Goal: Information Seeking & Learning: Learn about a topic

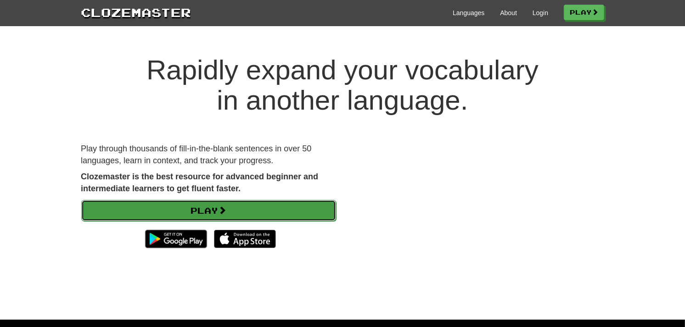
click at [154, 214] on link "Play" at bounding box center [208, 210] width 255 height 21
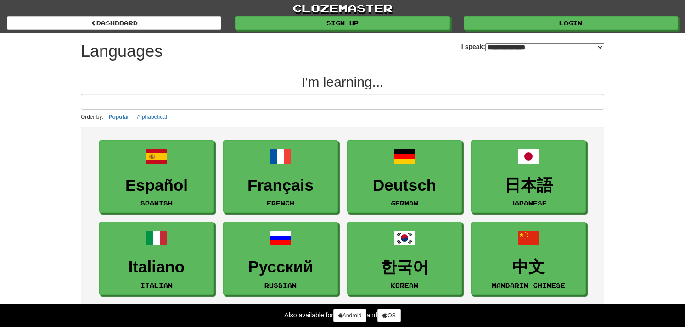
select select "*******"
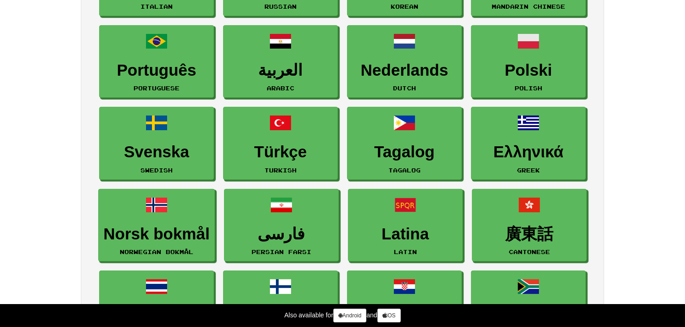
scroll to position [280, 0]
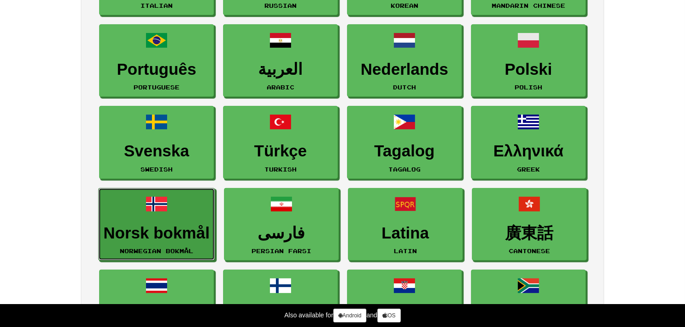
click at [154, 214] on span at bounding box center [157, 204] width 22 height 22
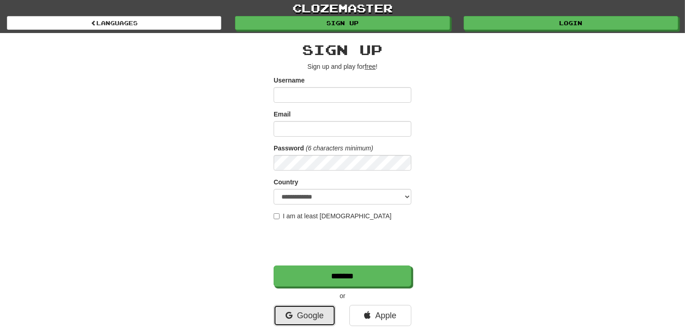
click at [297, 318] on link "Google" at bounding box center [305, 315] width 62 height 21
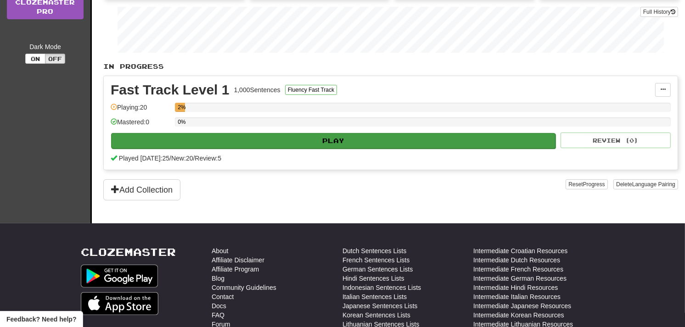
scroll to position [154, 0]
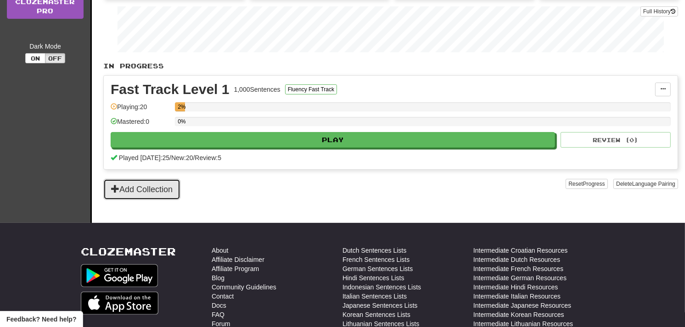
click at [151, 198] on button "Add Collection" at bounding box center [141, 189] width 77 height 21
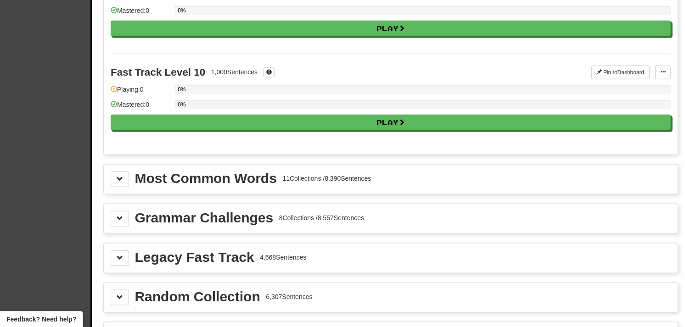
scroll to position [892, 0]
click at [121, 298] on span at bounding box center [120, 297] width 6 height 6
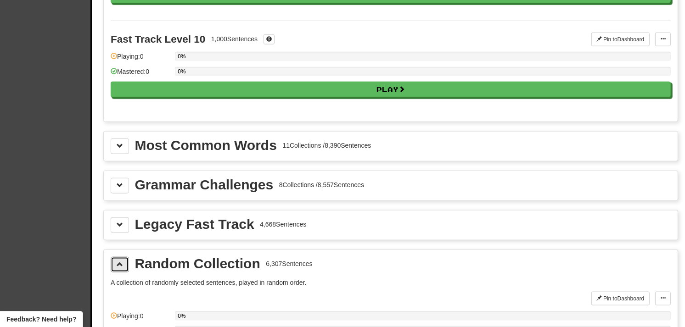
scroll to position [925, 0]
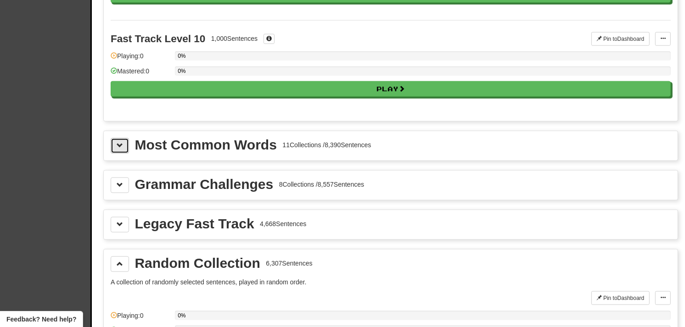
click at [126, 154] on button at bounding box center [120, 146] width 18 height 16
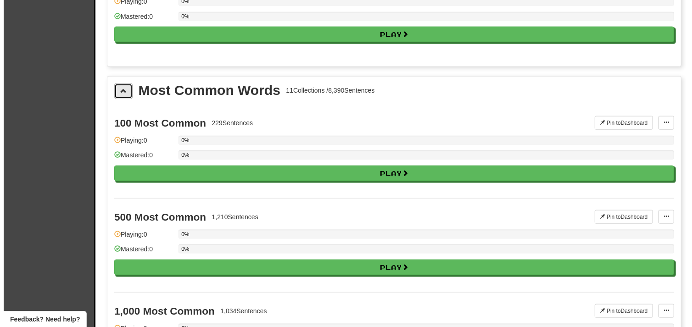
scroll to position [980, 0]
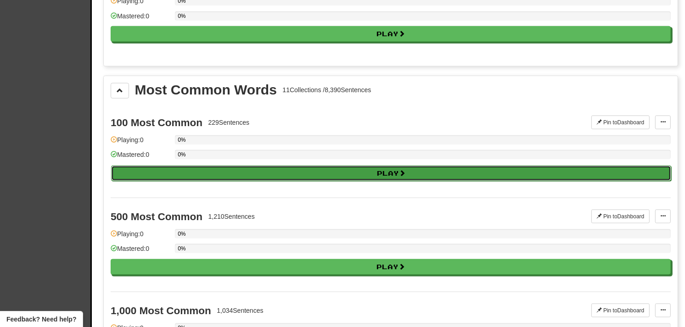
click at [130, 177] on button "Play" at bounding box center [391, 174] width 560 height 16
select select "**"
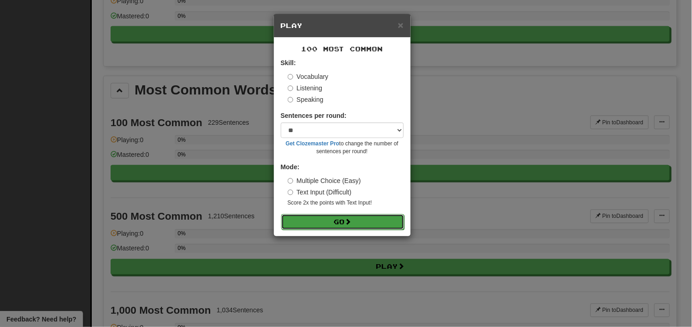
click at [347, 222] on span at bounding box center [348, 222] width 6 height 6
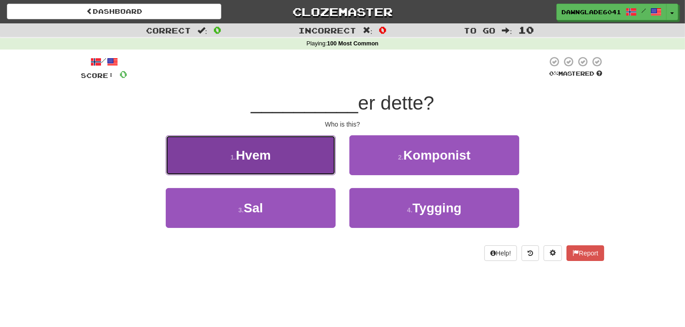
click at [286, 150] on button "1 . Hvem" at bounding box center [251, 155] width 170 height 40
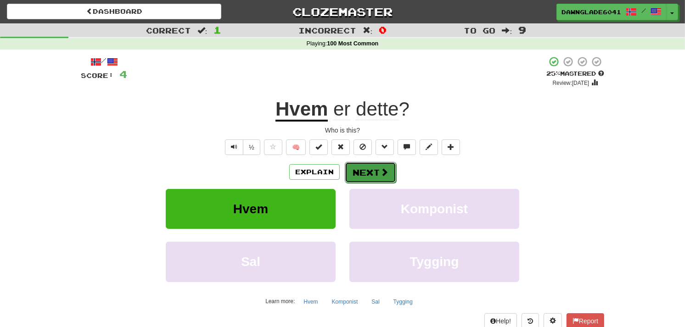
click at [369, 177] on button "Next" at bounding box center [370, 172] width 51 height 21
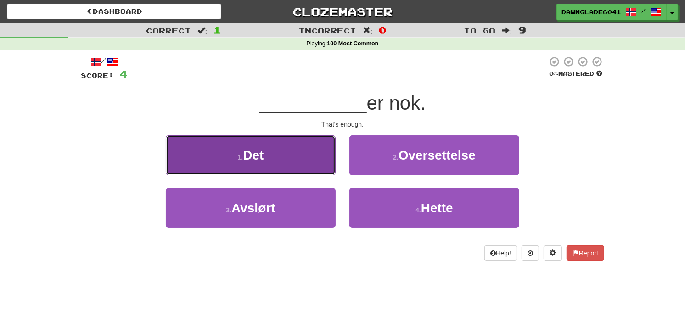
click at [297, 155] on button "1 . Det" at bounding box center [251, 155] width 170 height 40
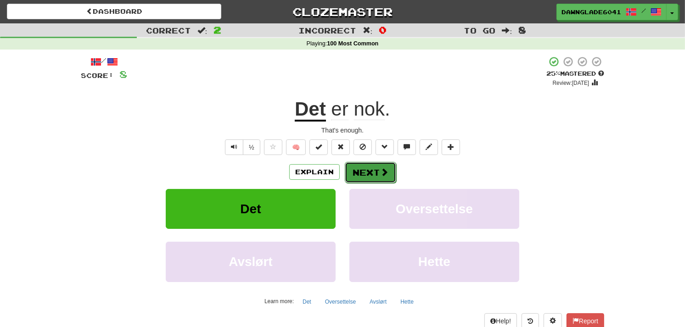
click at [365, 164] on button "Next" at bounding box center [370, 172] width 51 height 21
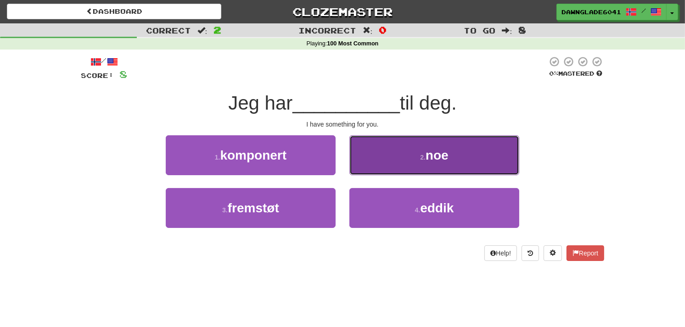
click at [410, 154] on button "2 . noe" at bounding box center [434, 155] width 170 height 40
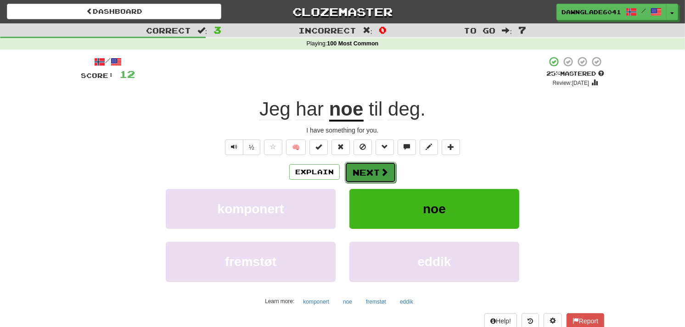
click at [357, 172] on button "Next" at bounding box center [370, 172] width 51 height 21
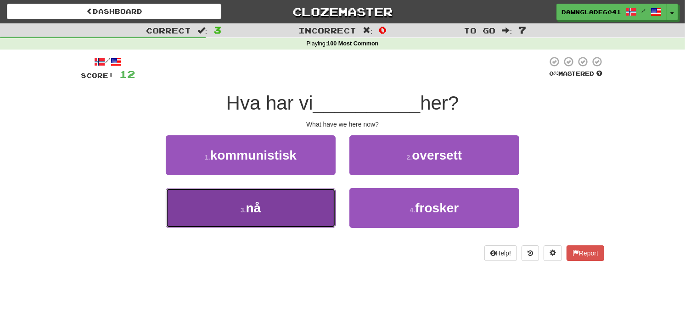
click at [264, 209] on button "3 . nå" at bounding box center [251, 208] width 170 height 40
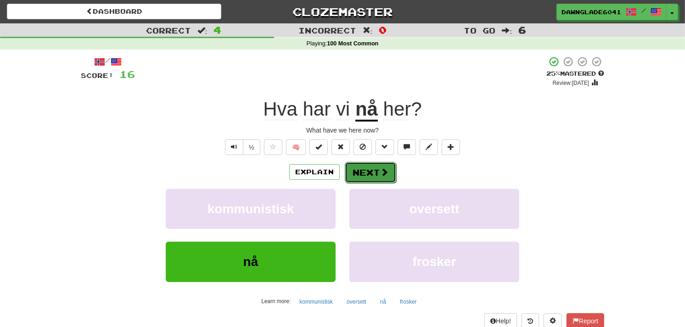
click at [367, 174] on button "Next" at bounding box center [370, 172] width 51 height 21
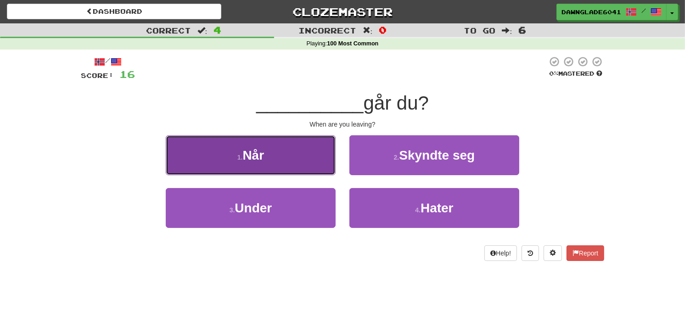
click at [302, 144] on button "1 . Når" at bounding box center [251, 155] width 170 height 40
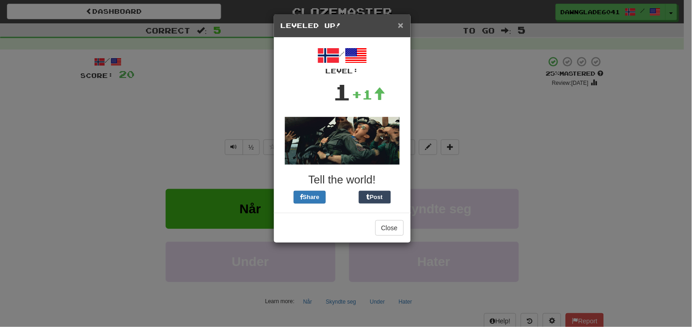
click at [399, 25] on span "×" at bounding box center [401, 25] width 6 height 11
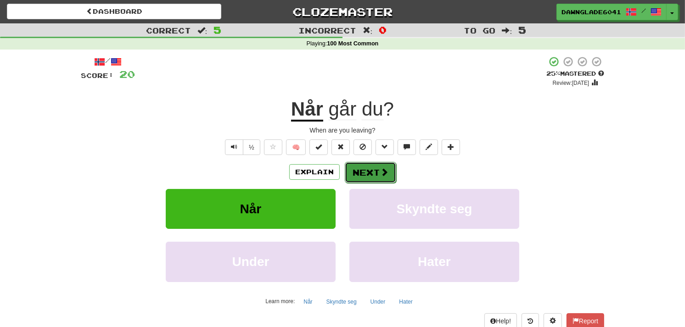
click at [375, 173] on button "Next" at bounding box center [370, 172] width 51 height 21
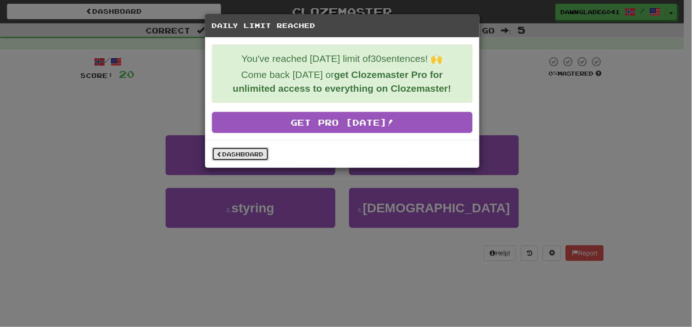
click at [246, 157] on link "Dashboard" at bounding box center [240, 154] width 57 height 14
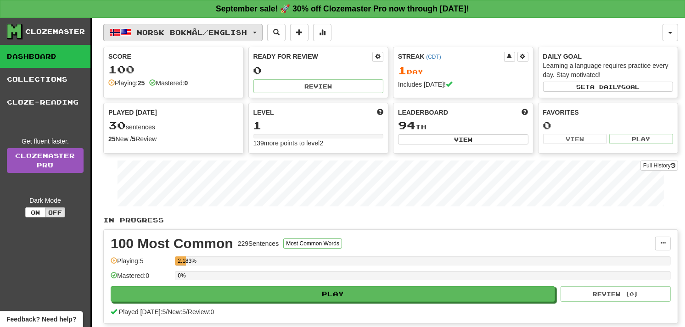
click at [189, 35] on span "Norsk bokmål / English" at bounding box center [192, 32] width 110 height 8
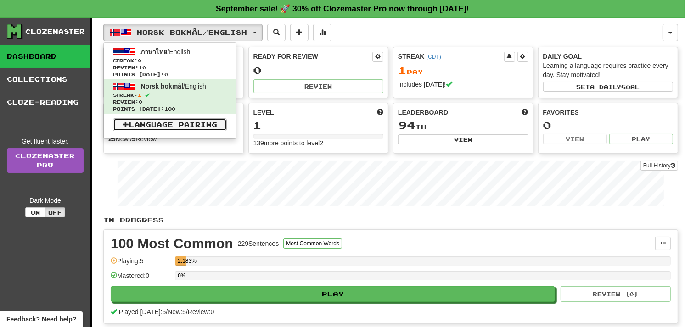
click at [191, 118] on link "Language Pairing" at bounding box center [170, 124] width 114 height 13
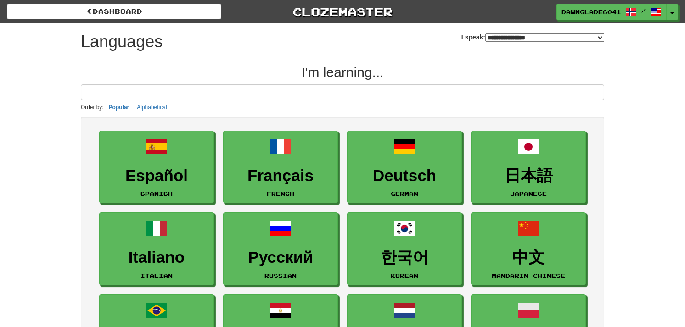
select select "*******"
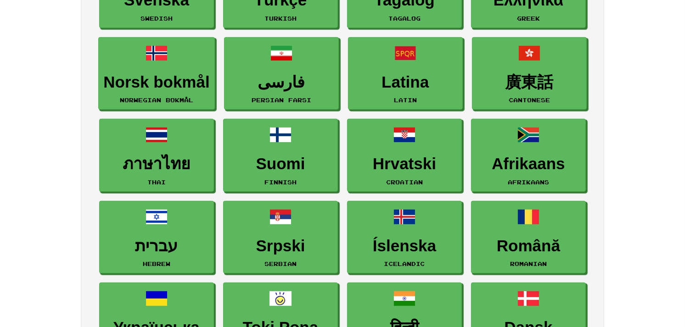
scroll to position [422, 0]
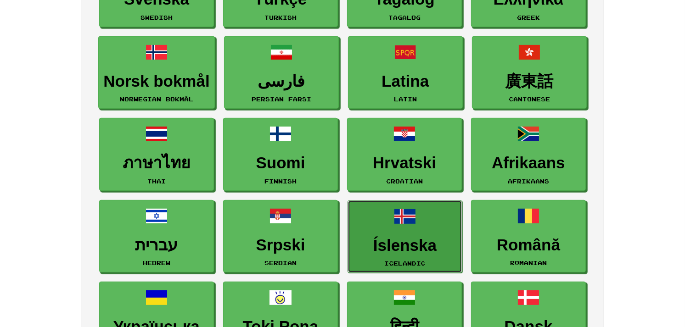
click at [393, 231] on link "Íslenska Icelandic" at bounding box center [405, 237] width 115 height 73
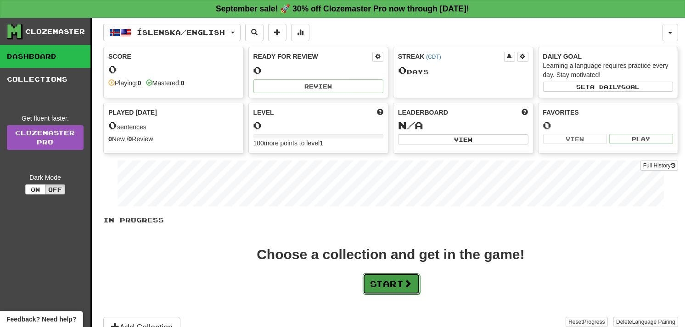
click at [382, 294] on button "Start" at bounding box center [391, 284] width 57 height 21
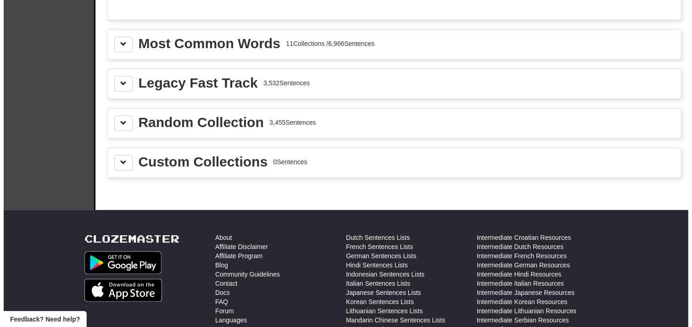
scroll to position [352, 0]
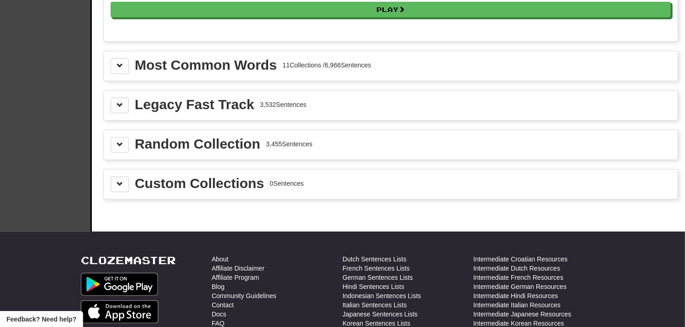
click at [311, 74] on div "Most Common Words 11 Collections / 6,966 Sentences" at bounding box center [391, 66] width 560 height 16
click at [124, 72] on button at bounding box center [120, 66] width 18 height 16
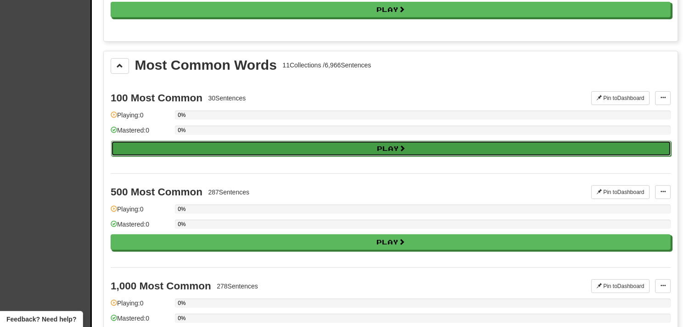
click at [148, 154] on button "Play" at bounding box center [391, 149] width 560 height 16
select select "**"
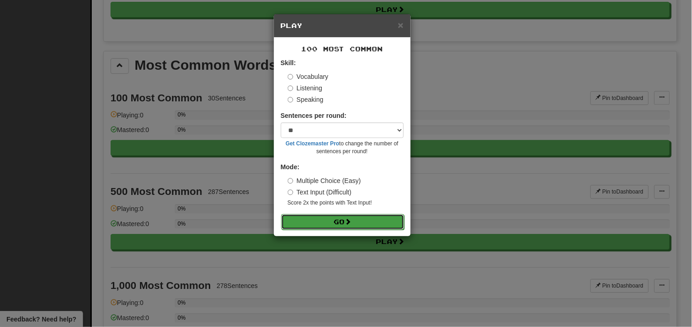
click at [321, 219] on button "Go" at bounding box center [342, 222] width 123 height 16
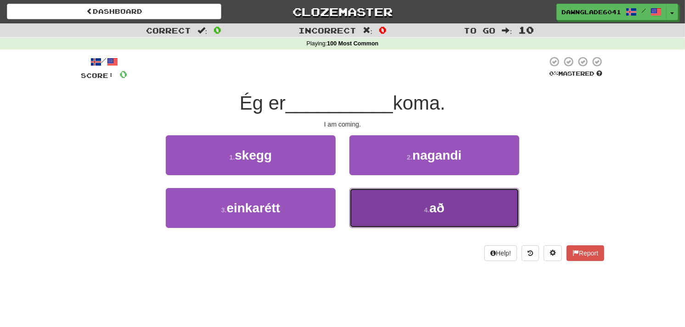
click at [408, 219] on button "4 . að" at bounding box center [434, 208] width 170 height 40
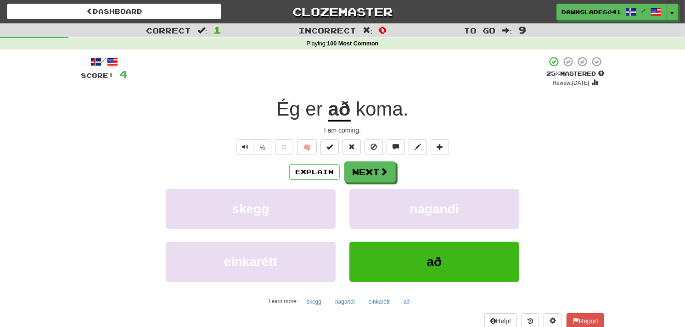
click at [679, 12] on div "DawnGlade6041 / Toggle Dropdown Dashboard Leaderboard Activity Feed Notificatio…" at bounding box center [571, 12] width 228 height 17
click at [672, 13] on span "button" at bounding box center [673, 14] width 4 height 2
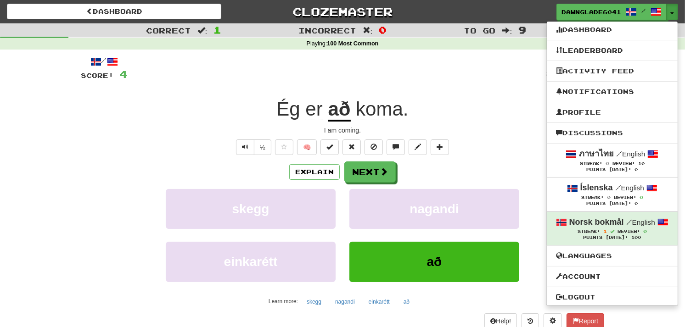
click at [504, 84] on div "+ 4" at bounding box center [336, 71] width 419 height 31
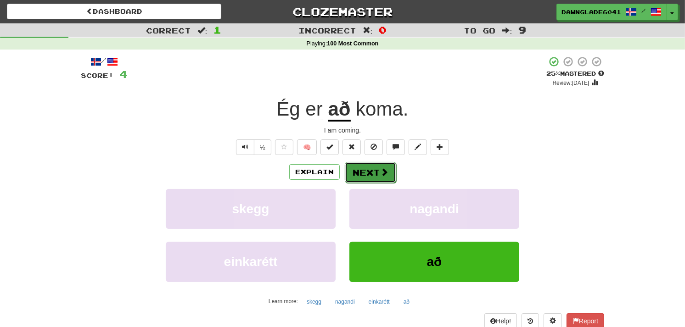
click at [369, 175] on button "Next" at bounding box center [370, 172] width 51 height 21
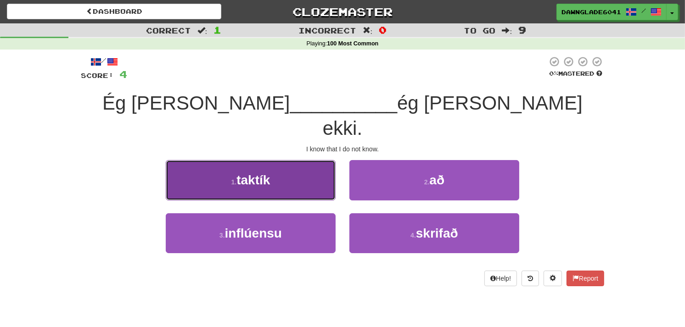
click at [266, 160] on button "1 . taktík" at bounding box center [251, 180] width 170 height 40
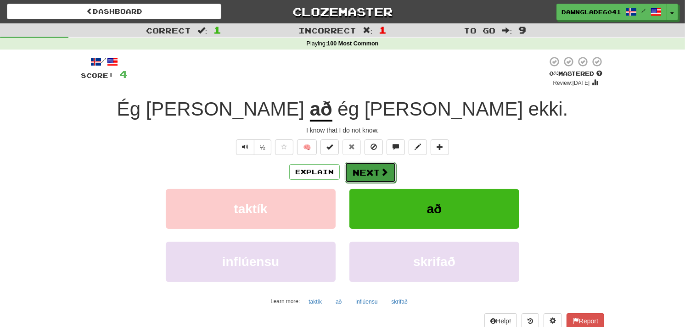
click at [366, 171] on button "Next" at bounding box center [370, 172] width 51 height 21
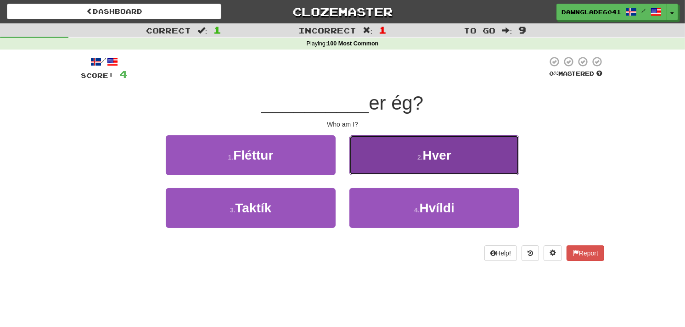
click at [400, 153] on button "2 . Hver" at bounding box center [434, 155] width 170 height 40
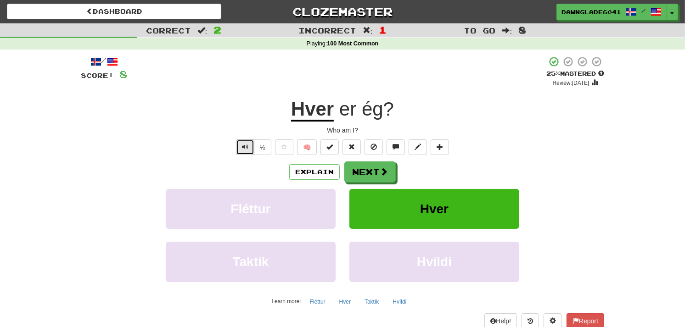
click at [247, 149] on span "Text-to-speech controls" at bounding box center [245, 147] width 6 height 6
click at [248, 149] on button "Text-to-speech controls" at bounding box center [245, 148] width 18 height 16
click at [247, 149] on span "Text-to-speech controls" at bounding box center [245, 147] width 6 height 6
click at [248, 150] on button "Text-to-speech controls" at bounding box center [245, 148] width 18 height 16
click at [377, 167] on button "Next" at bounding box center [370, 172] width 51 height 21
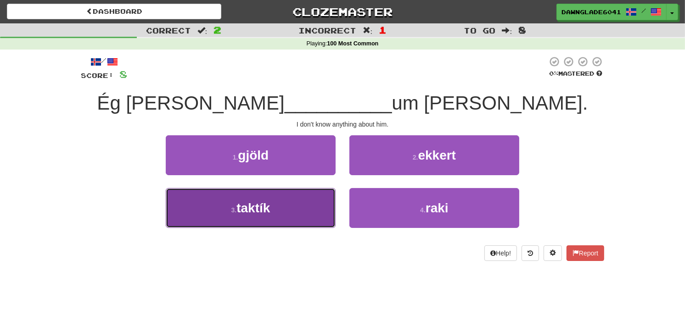
click at [290, 199] on button "3 . taktík" at bounding box center [251, 208] width 170 height 40
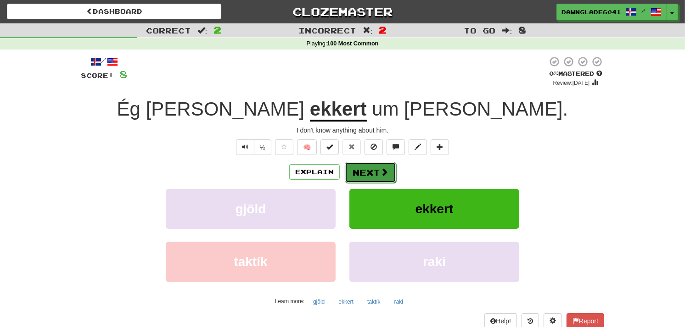
click at [356, 163] on button "Next" at bounding box center [370, 172] width 51 height 21
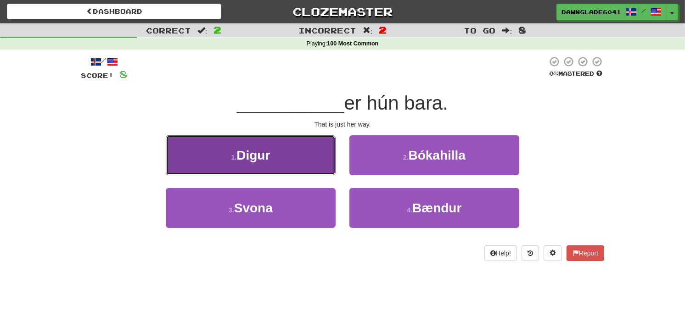
click at [285, 160] on button "1 . Digur" at bounding box center [251, 155] width 170 height 40
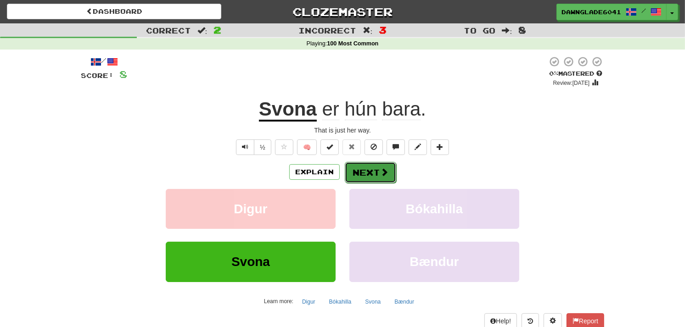
click at [364, 171] on button "Next" at bounding box center [370, 172] width 51 height 21
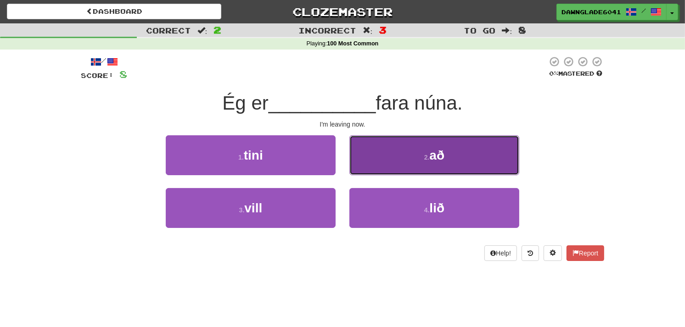
click at [373, 149] on button "2 . að" at bounding box center [434, 155] width 170 height 40
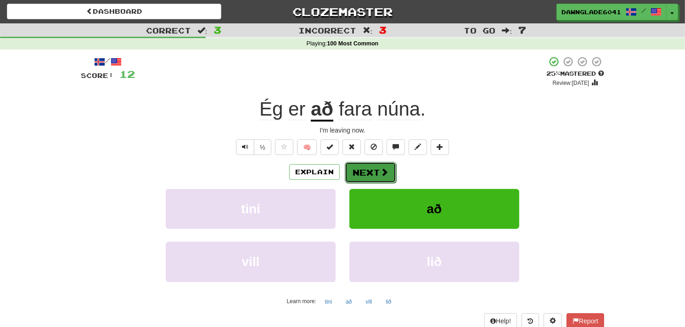
click at [359, 169] on button "Next" at bounding box center [370, 172] width 51 height 21
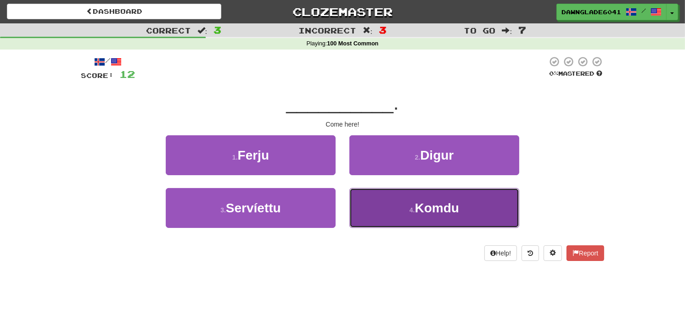
click at [366, 196] on button "4 . Komdu" at bounding box center [434, 208] width 170 height 40
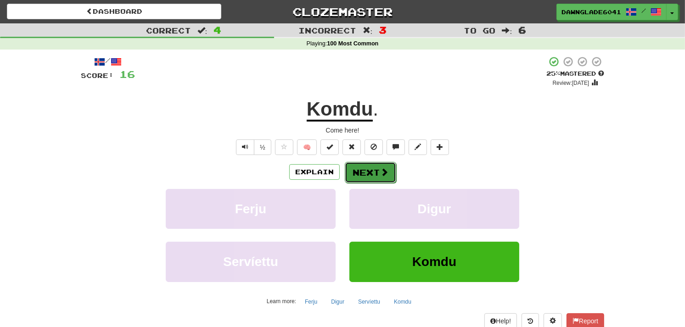
click at [351, 169] on button "Next" at bounding box center [370, 172] width 51 height 21
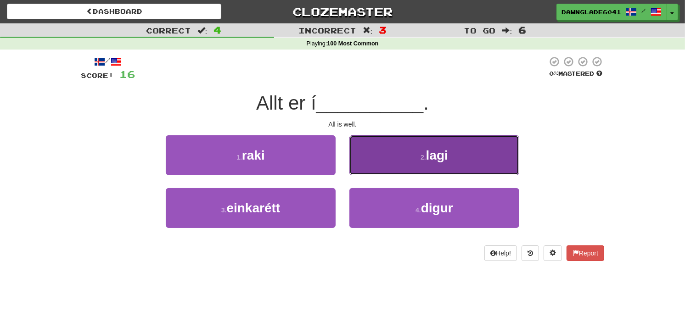
click at [388, 162] on button "2 . lagi" at bounding box center [434, 155] width 170 height 40
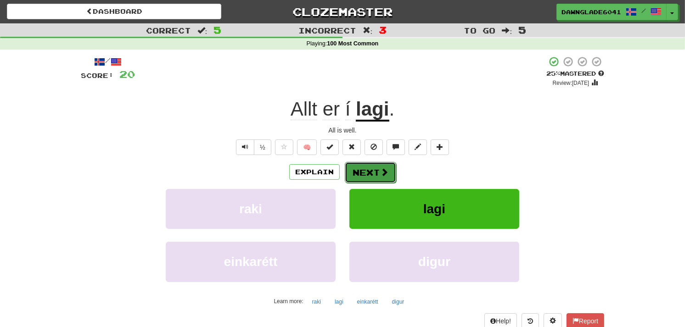
click at [363, 169] on button "Next" at bounding box center [370, 172] width 51 height 21
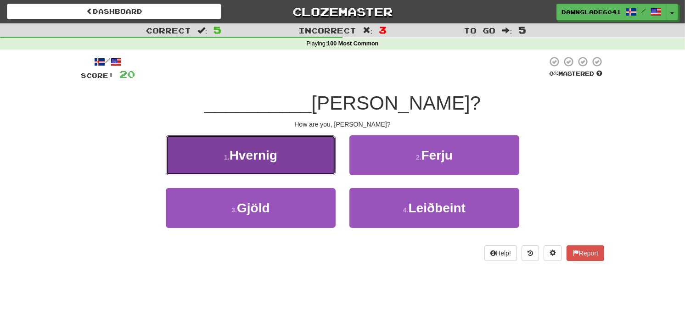
click at [268, 141] on button "1 . Hvernig" at bounding box center [251, 155] width 170 height 40
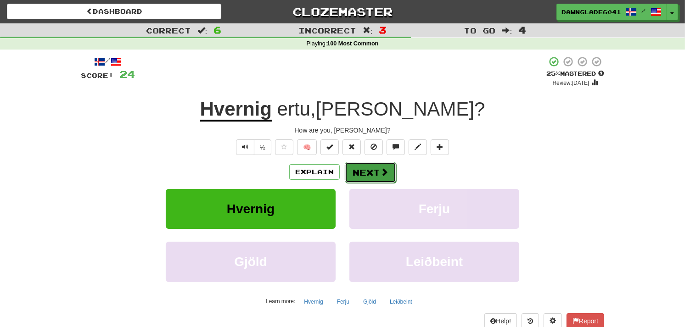
click at [371, 170] on button "Next" at bounding box center [370, 172] width 51 height 21
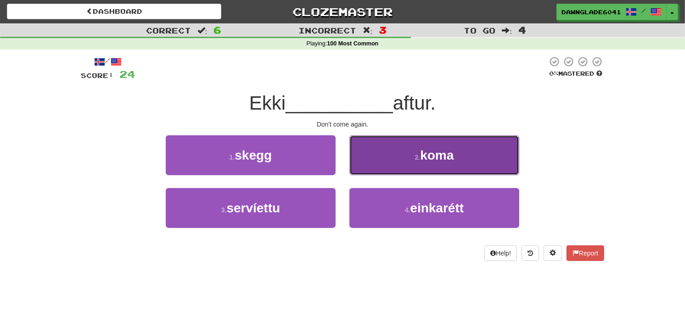
click at [379, 161] on button "2 . koma" at bounding box center [434, 155] width 170 height 40
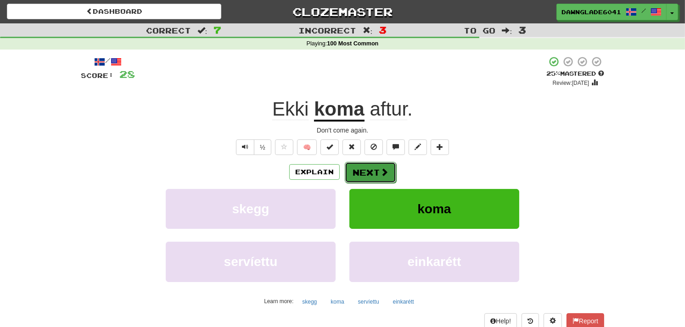
click at [372, 177] on button "Next" at bounding box center [370, 172] width 51 height 21
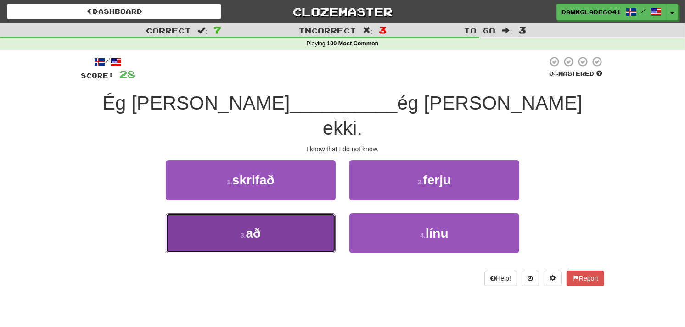
click at [279, 219] on button "3 . að" at bounding box center [251, 234] width 170 height 40
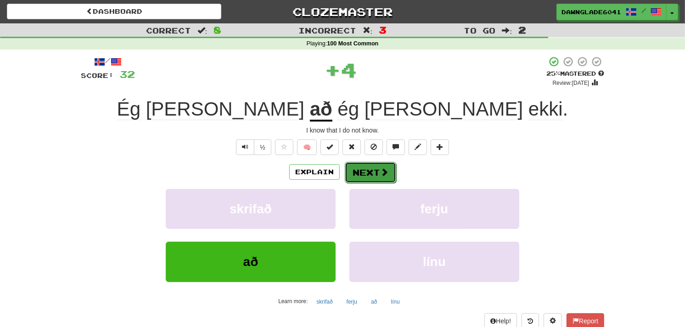
click at [360, 168] on button "Next" at bounding box center [370, 172] width 51 height 21
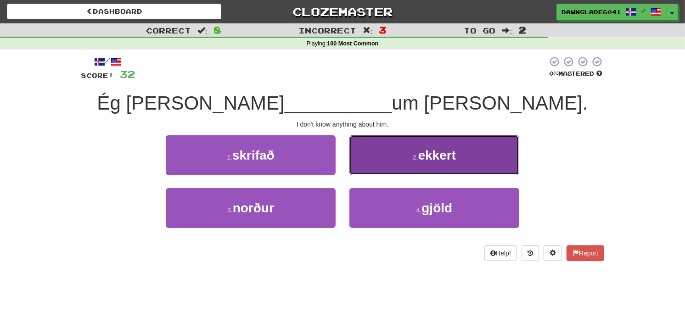
click at [372, 164] on button "2 . ekkert" at bounding box center [434, 155] width 170 height 40
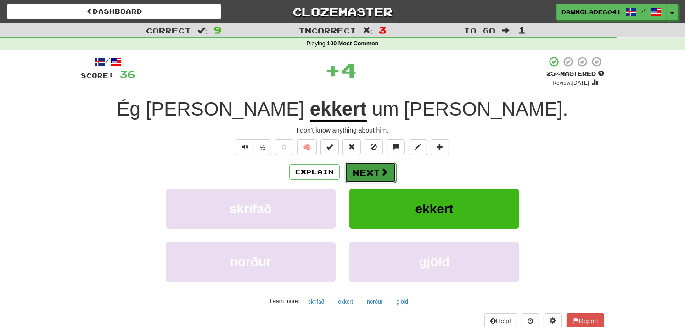
click at [370, 164] on button "Next" at bounding box center [370, 172] width 51 height 21
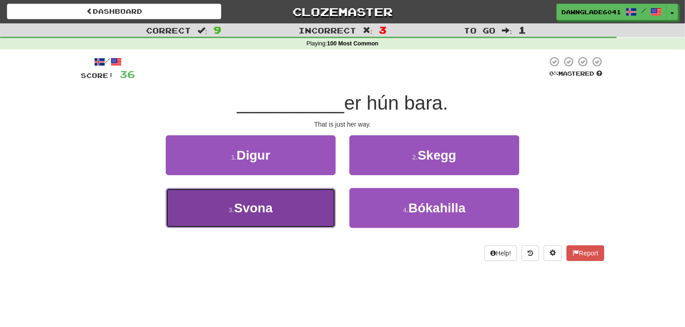
click at [313, 207] on button "3 . Svona" at bounding box center [251, 208] width 170 height 40
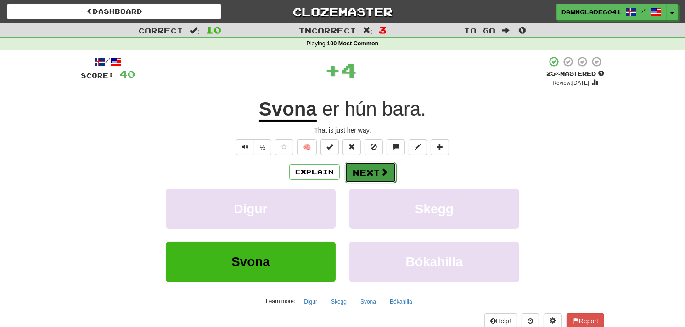
click at [385, 174] on span at bounding box center [384, 172] width 8 height 8
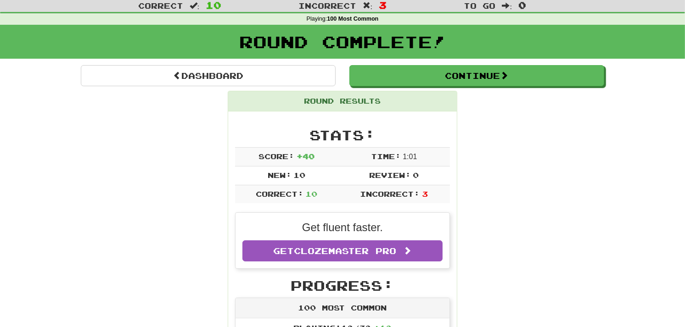
scroll to position [24, 0]
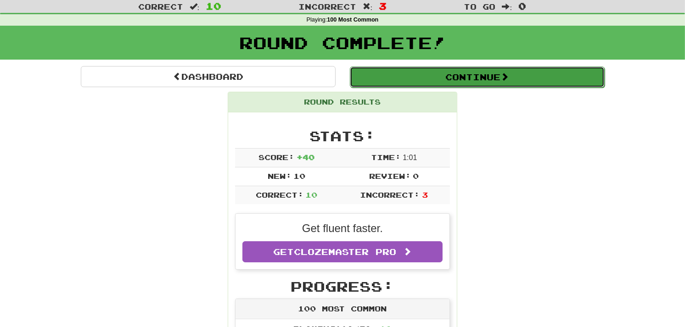
click at [475, 76] on button "Continue" at bounding box center [477, 77] width 255 height 21
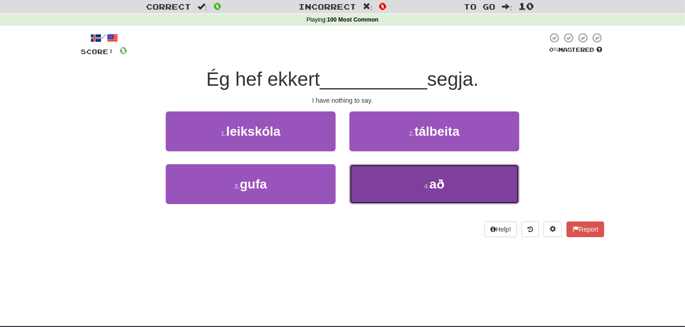
click at [400, 177] on button "4 . að" at bounding box center [434, 184] width 170 height 40
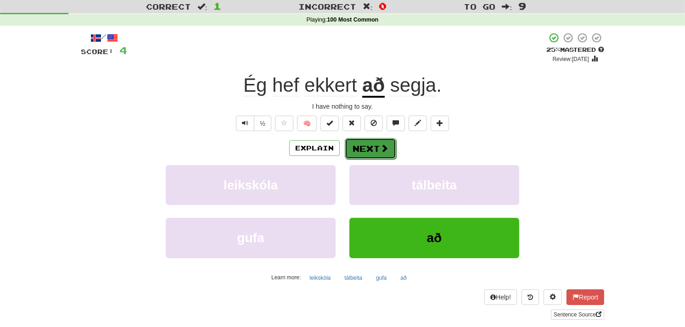
click at [374, 143] on button "Next" at bounding box center [370, 148] width 51 height 21
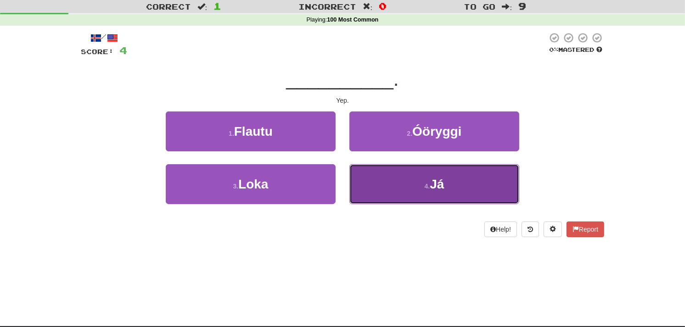
click at [368, 180] on button "4 . Já" at bounding box center [434, 184] width 170 height 40
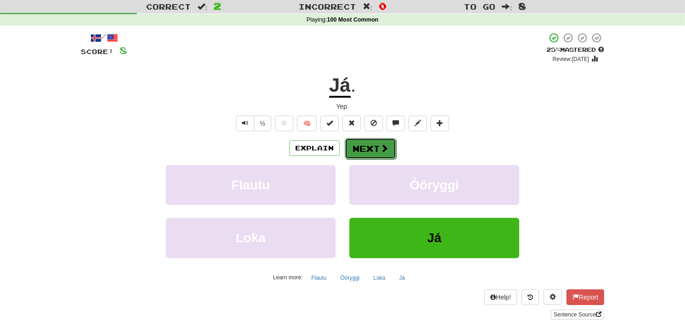
click at [355, 155] on button "Next" at bounding box center [370, 148] width 51 height 21
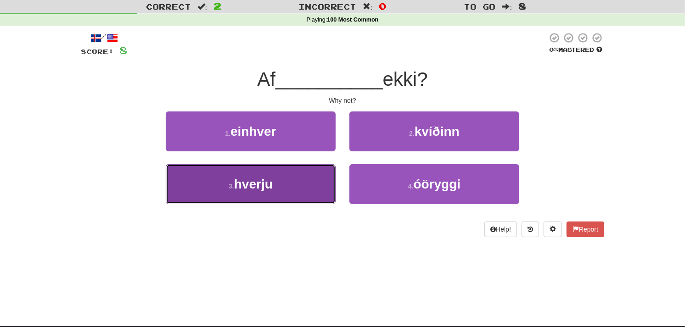
click at [310, 181] on button "3 . hverju" at bounding box center [251, 184] width 170 height 40
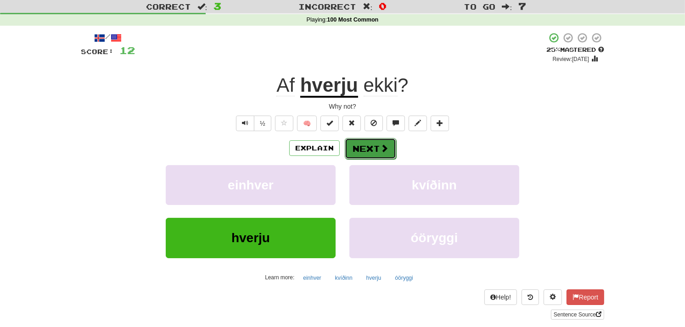
click at [390, 151] on button "Next" at bounding box center [370, 148] width 51 height 21
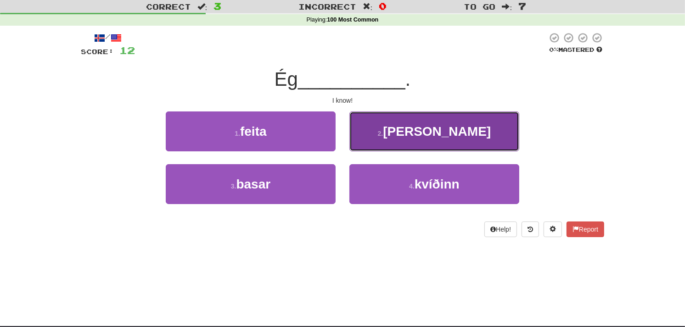
click at [423, 120] on button "2 . veit" at bounding box center [434, 132] width 170 height 40
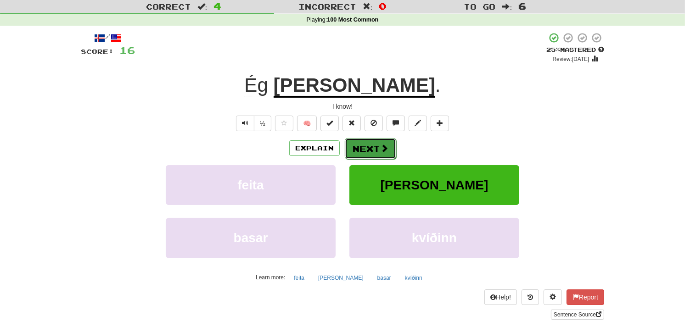
click at [388, 150] on button "Next" at bounding box center [370, 148] width 51 height 21
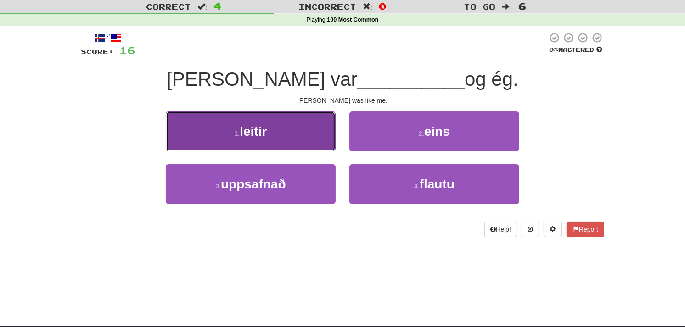
click at [315, 122] on button "1 . leitir" at bounding box center [251, 132] width 170 height 40
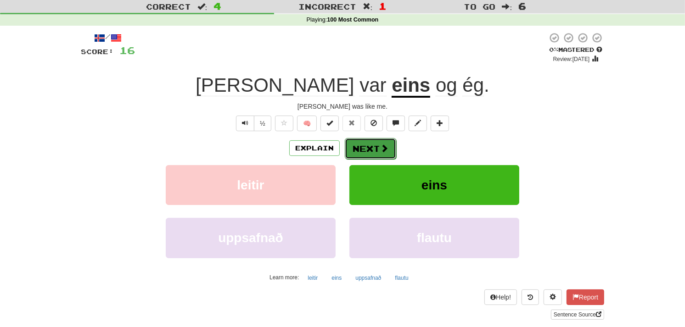
click at [357, 140] on button "Next" at bounding box center [370, 148] width 51 height 21
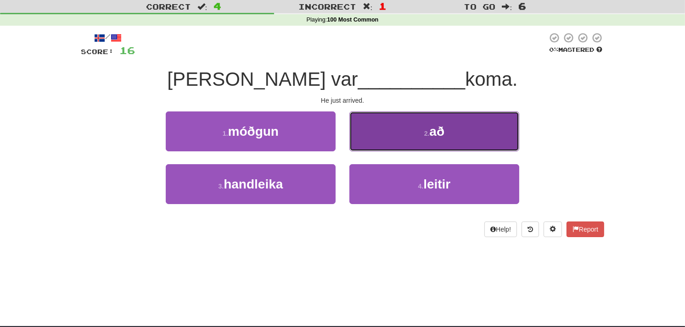
click at [380, 127] on button "2 . að" at bounding box center [434, 132] width 170 height 40
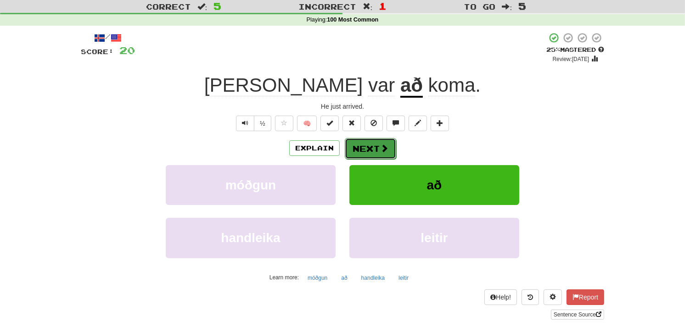
click at [387, 146] on span at bounding box center [384, 148] width 8 height 8
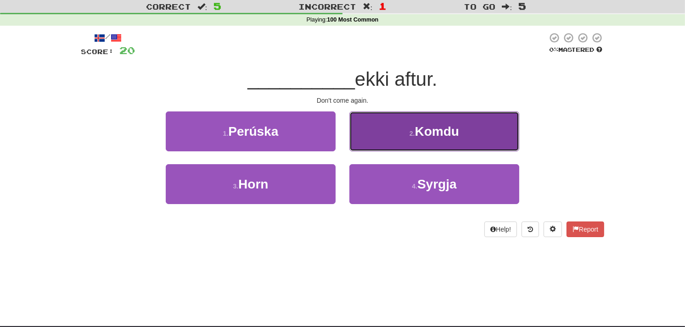
click at [396, 145] on button "2 . Komdu" at bounding box center [434, 132] width 170 height 40
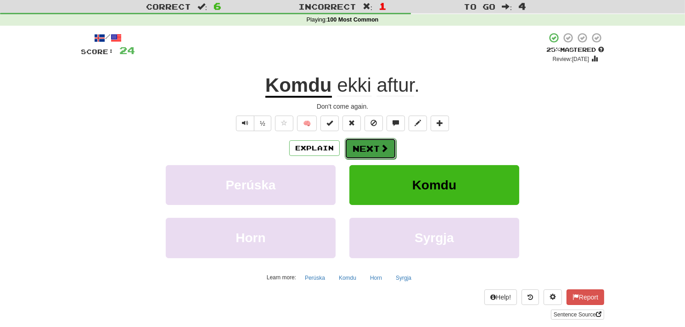
click at [354, 146] on button "Next" at bounding box center [370, 148] width 51 height 21
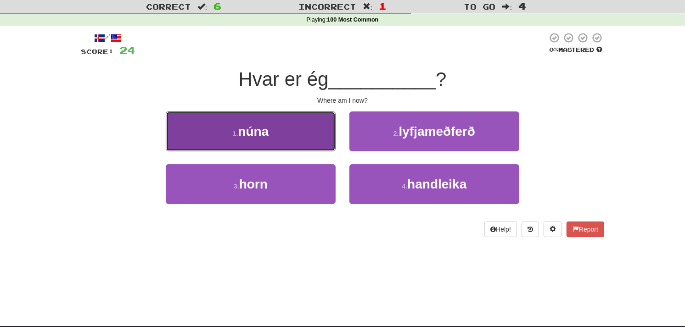
click at [298, 130] on button "1 . núna" at bounding box center [251, 132] width 170 height 40
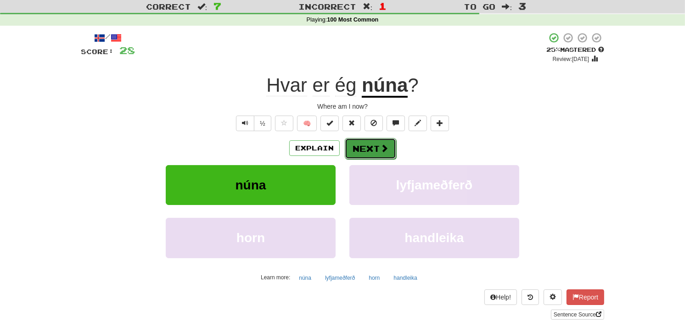
click at [350, 145] on button "Next" at bounding box center [370, 148] width 51 height 21
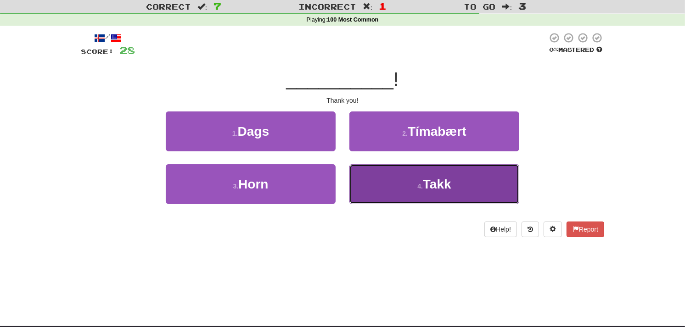
click at [364, 181] on button "4 . Takk" at bounding box center [434, 184] width 170 height 40
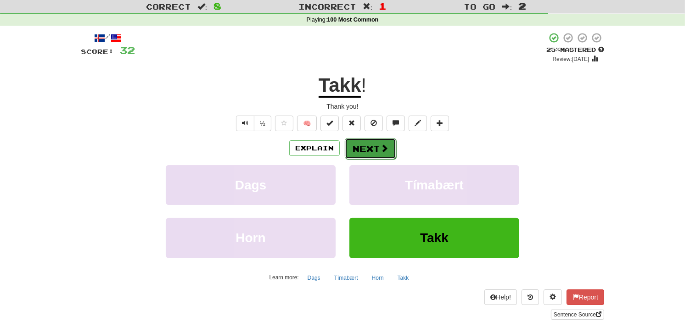
click at [369, 145] on button "Next" at bounding box center [370, 148] width 51 height 21
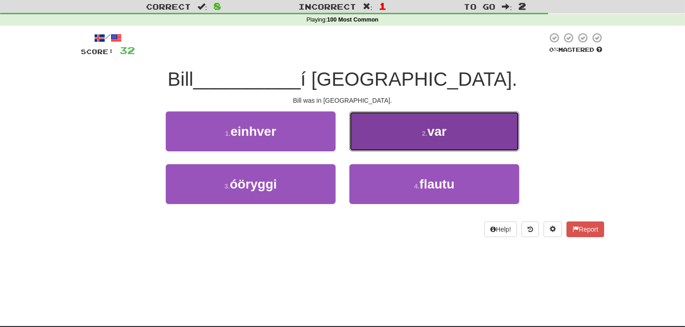
click at [377, 134] on button "2 . var" at bounding box center [434, 132] width 170 height 40
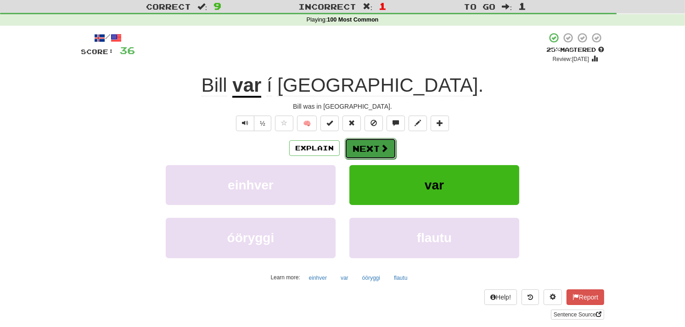
click at [352, 147] on button "Next" at bounding box center [370, 148] width 51 height 21
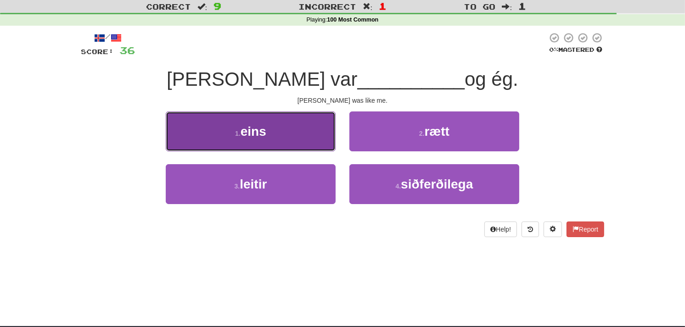
click at [294, 134] on button "1 . eins" at bounding box center [251, 132] width 170 height 40
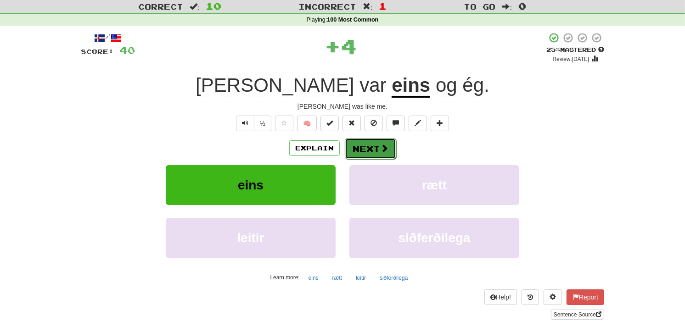
click at [363, 141] on button "Next" at bounding box center [370, 148] width 51 height 21
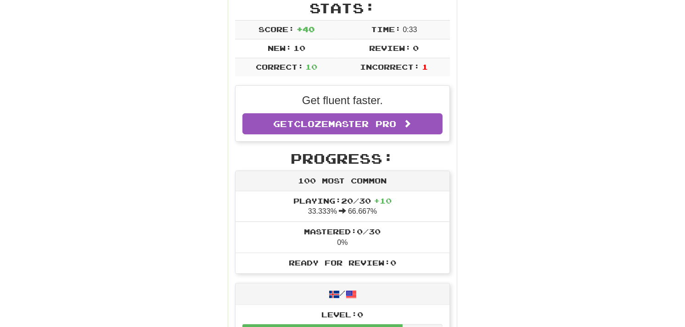
scroll to position [0, 0]
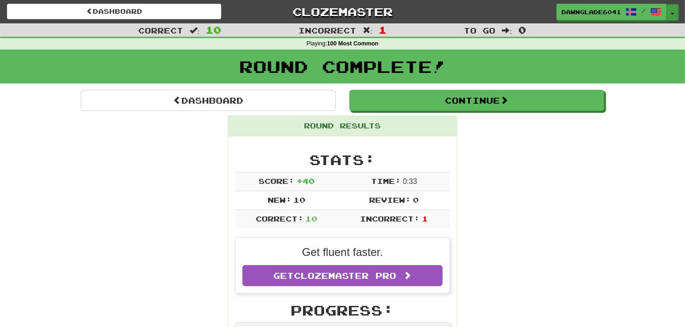
click at [673, 10] on button "Toggle Dropdown" at bounding box center [673, 12] width 12 height 17
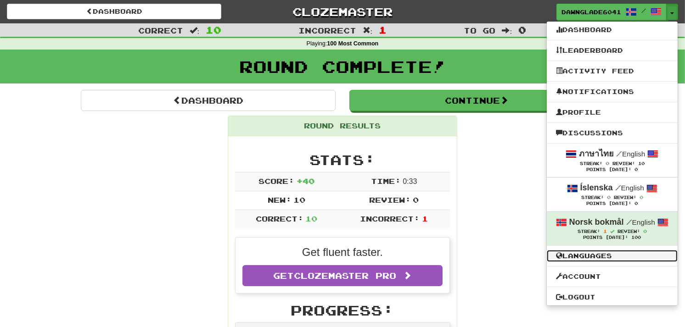
click at [618, 255] on link "Languages" at bounding box center [612, 256] width 131 height 12
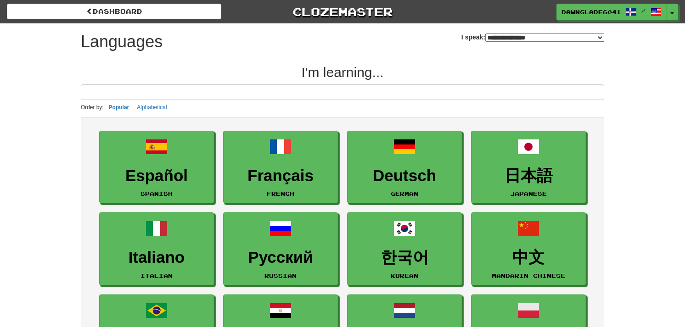
select select "*******"
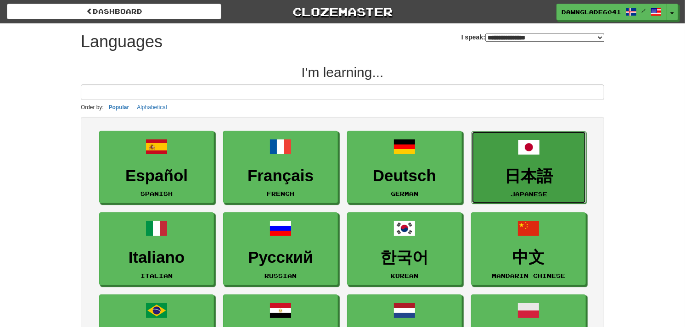
click at [538, 184] on h3 "日本語" at bounding box center [529, 177] width 105 height 18
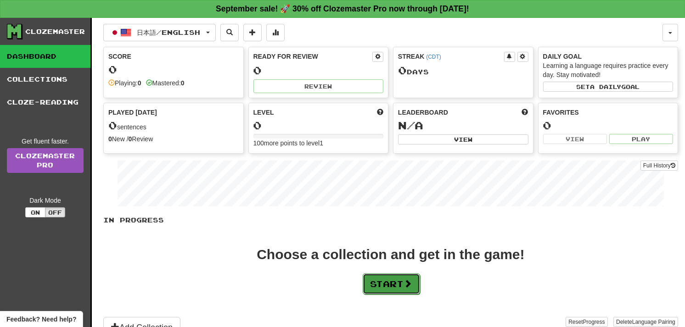
click at [368, 286] on button "Start" at bounding box center [391, 284] width 57 height 21
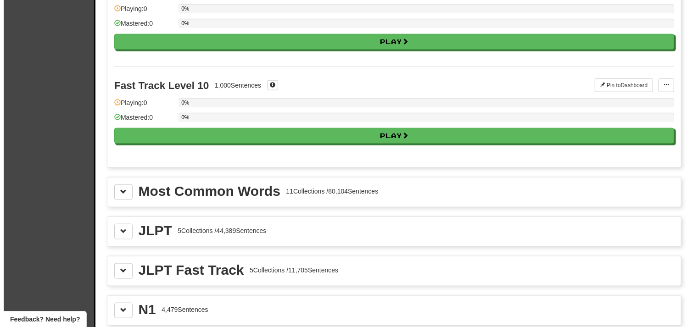
scroll to position [925, 0]
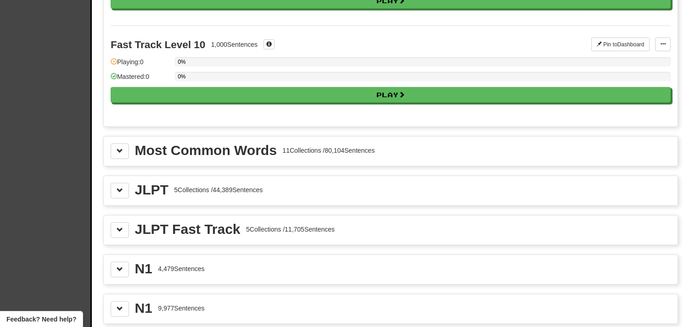
click at [209, 144] on div "Most Common Words 11 Collections / 80,104 Sentences" at bounding box center [391, 151] width 574 height 29
click at [124, 152] on button at bounding box center [120, 152] width 18 height 16
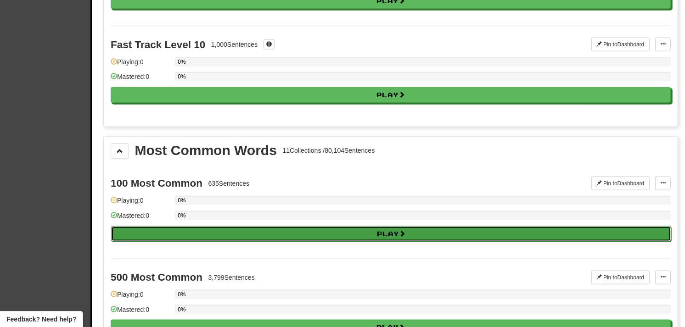
click at [146, 240] on button "Play" at bounding box center [391, 234] width 560 height 16
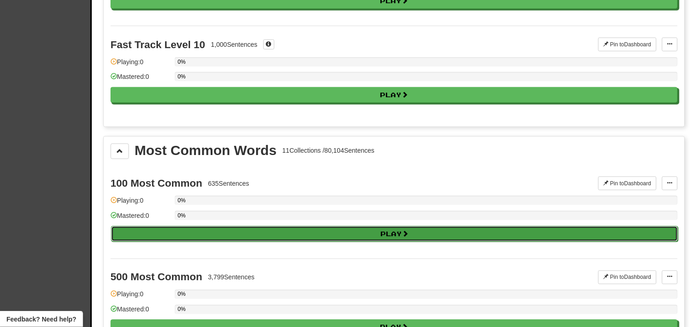
select select "**"
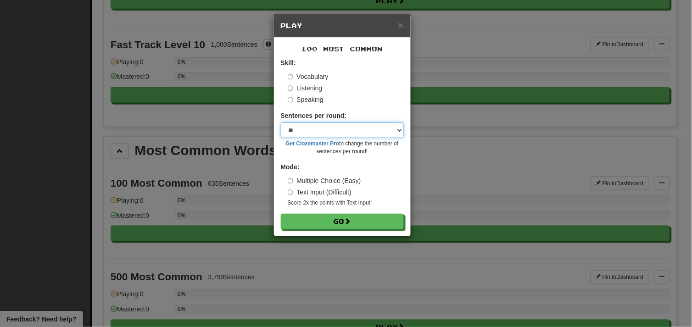
click at [325, 127] on select "* ** ** ** ** ** *** ********" at bounding box center [342, 131] width 123 height 16
click at [278, 218] on div "100 Most Common Skill: Vocabulary Listening Speaking Sentences per round: * ** …" at bounding box center [342, 137] width 137 height 199
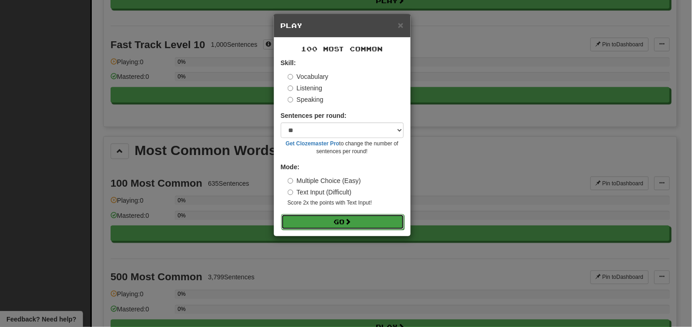
click at [296, 217] on button "Go" at bounding box center [342, 222] width 123 height 16
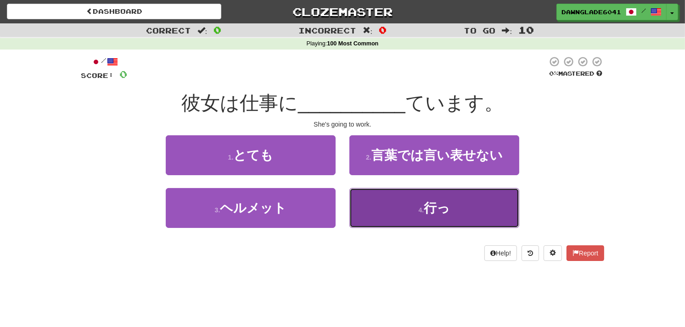
click at [387, 216] on button "4 . 行っ" at bounding box center [434, 208] width 170 height 40
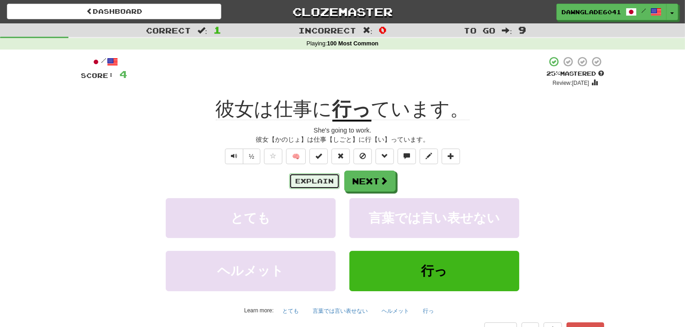
click at [296, 177] on button "Explain" at bounding box center [314, 182] width 51 height 16
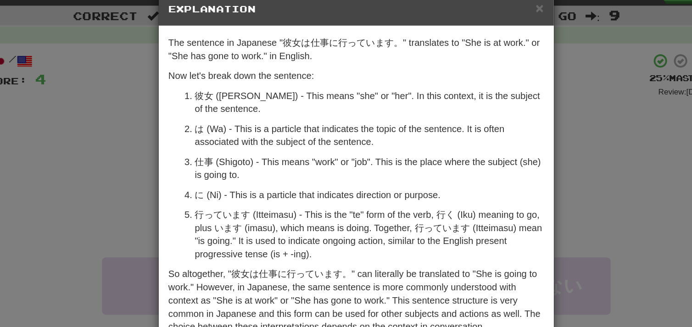
click at [208, 118] on div "The sentence in Japanese "彼女は仕事に行っています。" translates to "She is at work." or "Sh…" at bounding box center [342, 150] width 275 height 225
click at [182, 118] on div "× Explanation The sentence in [DEMOGRAPHIC_DATA] "彼女は仕事に行っています。" translates to …" at bounding box center [346, 163] width 692 height 327
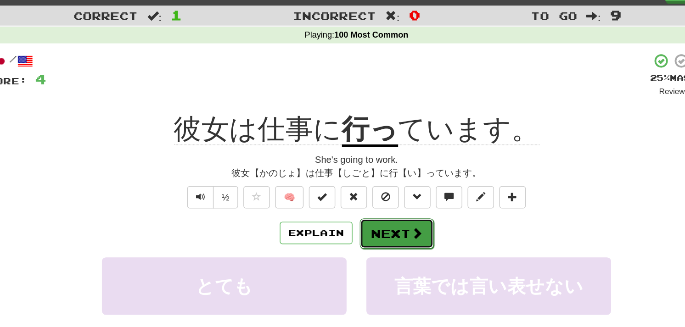
click at [364, 175] on button "Next" at bounding box center [370, 181] width 51 height 21
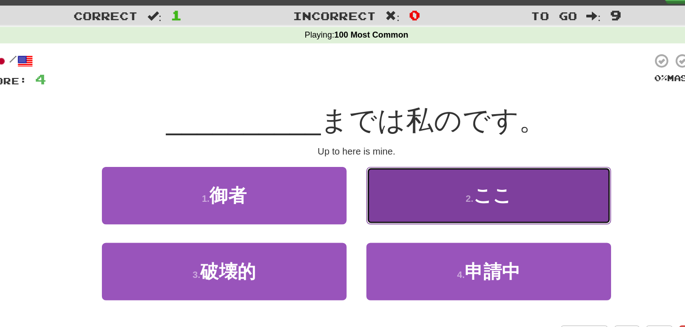
click at [375, 146] on button "2 . ここ" at bounding box center [434, 155] width 170 height 40
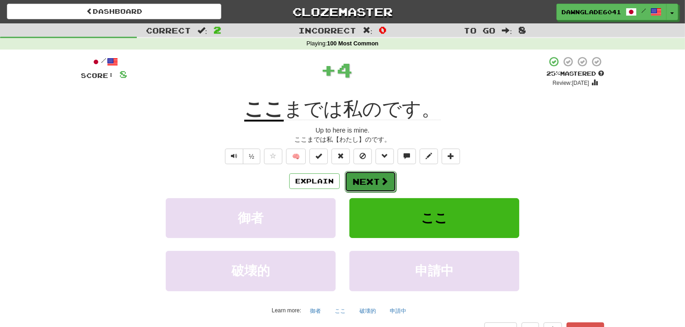
click at [371, 176] on button "Next" at bounding box center [370, 181] width 51 height 21
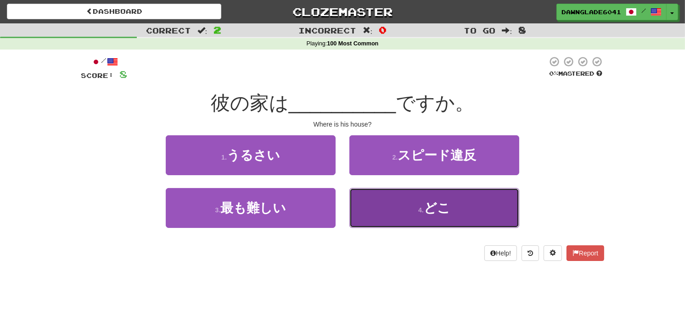
click at [387, 209] on button "4 . どこ" at bounding box center [434, 208] width 170 height 40
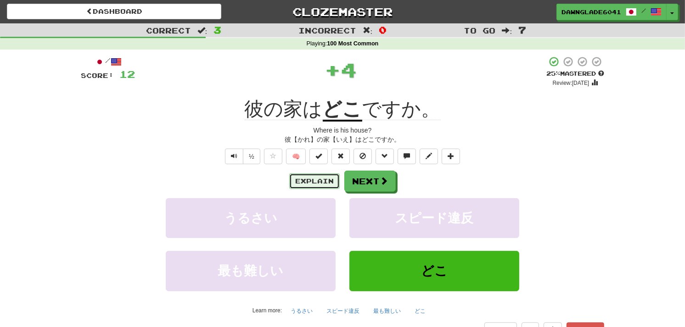
click at [304, 180] on button "Explain" at bounding box center [314, 182] width 51 height 16
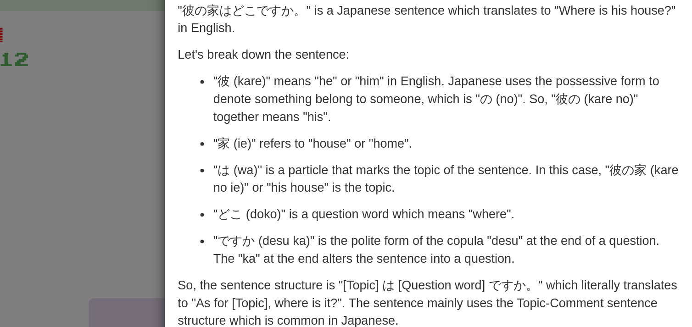
click at [178, 118] on div "× Explanation "彼の家はどこですか。" is a Japanese sentence which translates to "Where is…" at bounding box center [346, 163] width 692 height 327
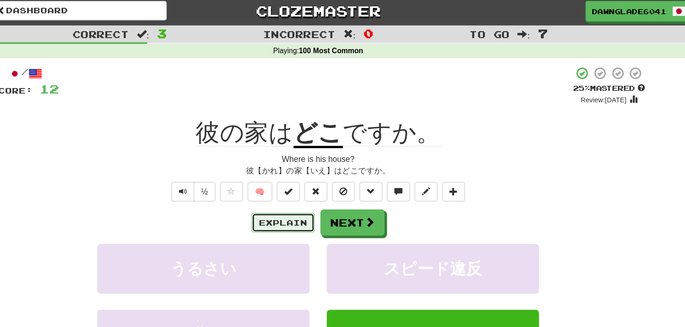
click at [305, 179] on button "Explain" at bounding box center [314, 182] width 51 height 16
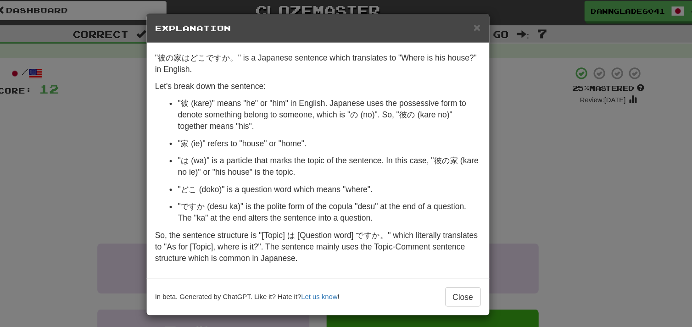
click at [140, 176] on div "× Explanation "彼の家はどこですか。" is a Japanese sentence which translates to "Where is…" at bounding box center [346, 163] width 692 height 327
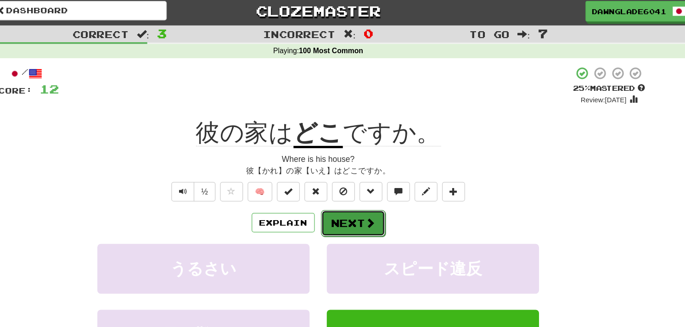
click at [360, 174] on button "Next" at bounding box center [370, 181] width 51 height 21
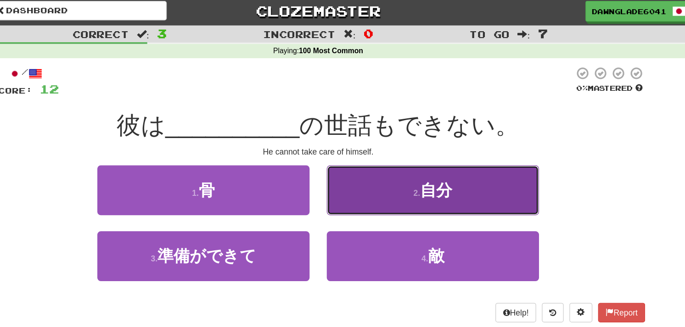
click at [382, 156] on button "2 . 自分" at bounding box center [434, 155] width 170 height 40
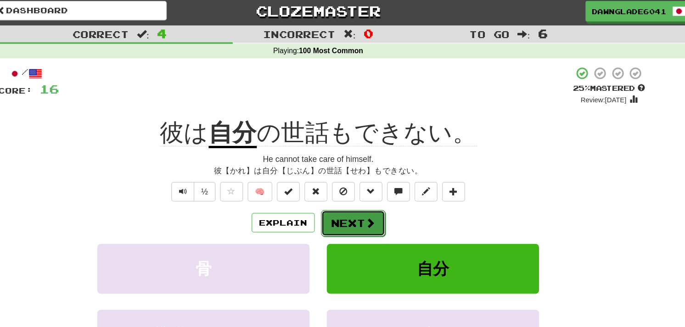
click at [360, 182] on button "Next" at bounding box center [370, 181] width 51 height 21
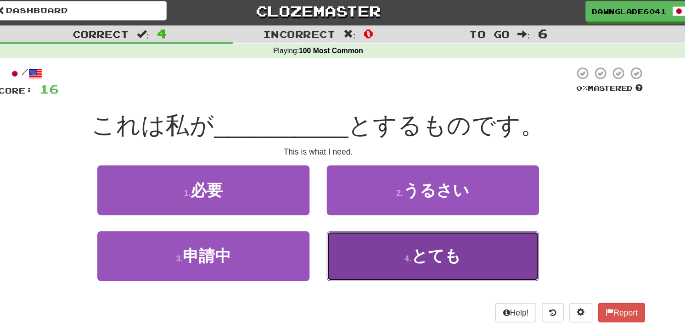
click at [407, 201] on button "4 . とても" at bounding box center [434, 208] width 170 height 40
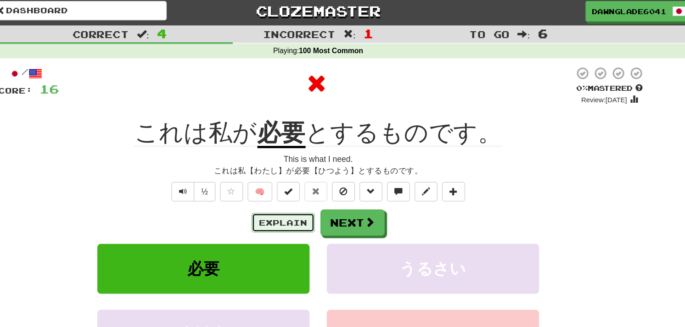
click at [298, 184] on button "Explain" at bounding box center [314, 182] width 51 height 16
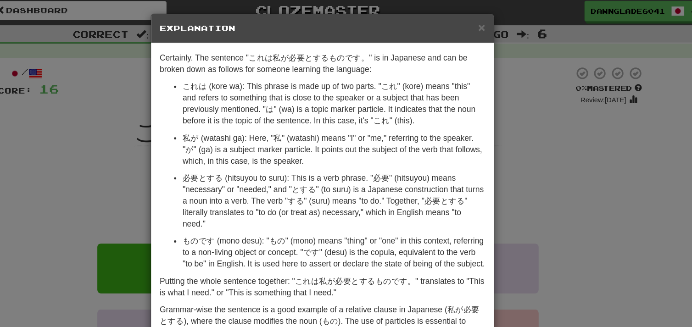
click at [478, 133] on div "Certainly. The sentence "これは私が必要とするものです。" is in Japanese and can be broken down…" at bounding box center [346, 166] width 275 height 257
click at [501, 111] on div "× Explanation Certainly. The sentence "これは私が必要とするものです。" is in Japanese and can …" at bounding box center [346, 163] width 692 height 327
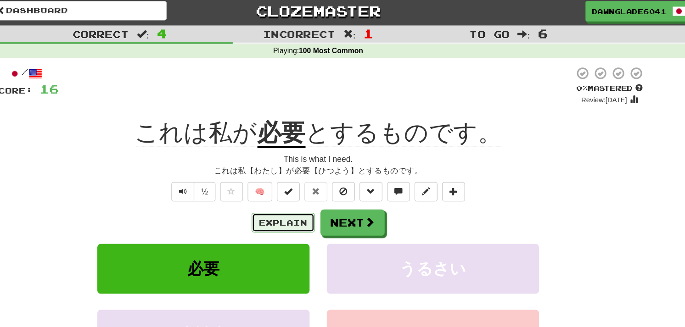
click at [303, 183] on button "Explain" at bounding box center [314, 182] width 51 height 16
